Goal: Task Accomplishment & Management: Use online tool/utility

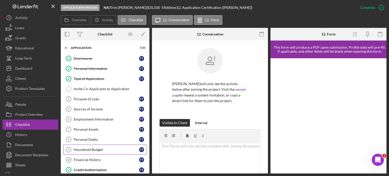
scroll to position [71, 0]
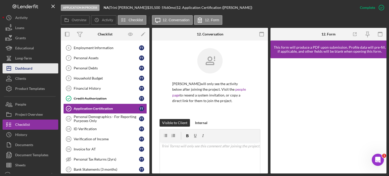
click at [23, 68] on div "Dashboard" at bounding box center [23, 68] width 17 height 11
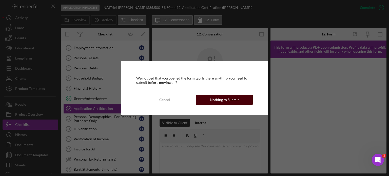
click at [233, 99] on div "Nothing to Submit" at bounding box center [224, 100] width 29 height 10
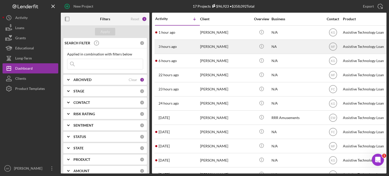
click at [223, 48] on div "[PERSON_NAME]" at bounding box center [225, 46] width 51 height 13
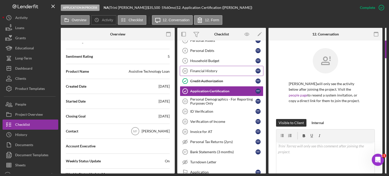
scroll to position [97, 0]
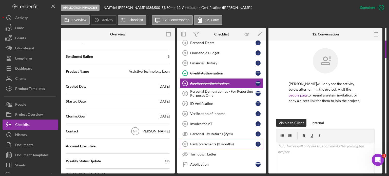
click at [213, 142] on div "Bank Statements (3 months)" at bounding box center [222, 144] width 65 height 4
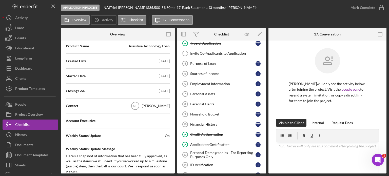
scroll to position [28, 0]
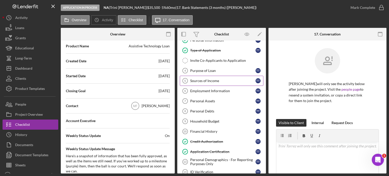
click at [203, 79] on div "Sources of Income" at bounding box center [222, 81] width 65 height 4
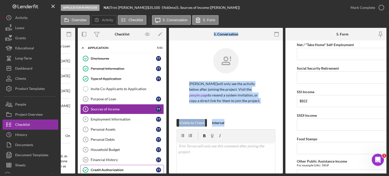
drag, startPoint x: 224, startPoint y: 174, endPoint x: 143, endPoint y: 171, distance: 81.6
click at [143, 172] on div "Application In Process NA | [PERSON_NAME] | $35,500 $8,875 5 % 60 mo | 5. Sourc…" at bounding box center [194, 88] width 389 height 176
click at [164, 19] on label "5. Conversation" at bounding box center [175, 20] width 25 height 4
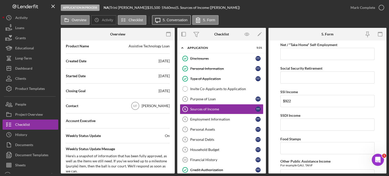
click at [169, 21] on label "5. Conversation" at bounding box center [175, 20] width 25 height 4
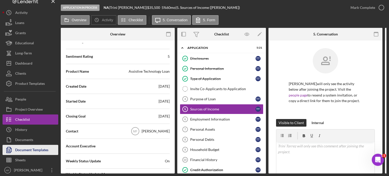
scroll to position [7, 0]
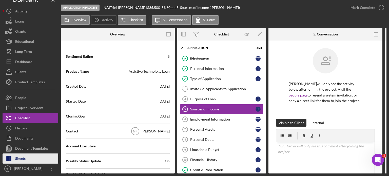
click at [26, 157] on button "Sheets" at bounding box center [31, 158] width 56 height 10
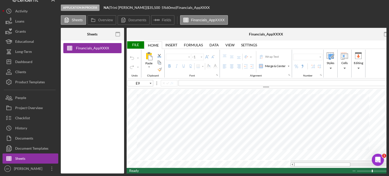
type input "Arial"
type input "10"
type input "D17"
type input "Calibri"
type input "11"
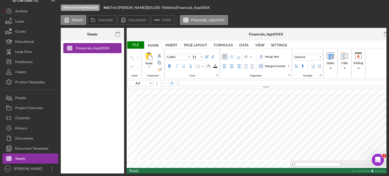
type input "A4"
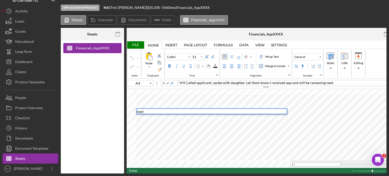
scroll to position [4, 0]
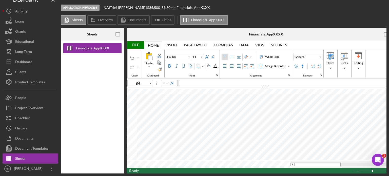
type input "A4"
